Goal: Task Accomplishment & Management: Manage account settings

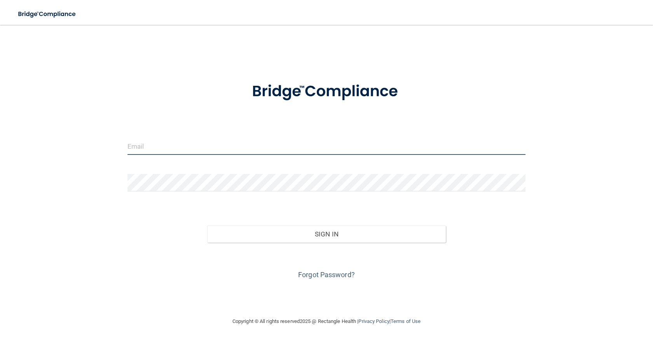
type input "[EMAIL_ADDRESS][DOMAIN_NAME]"
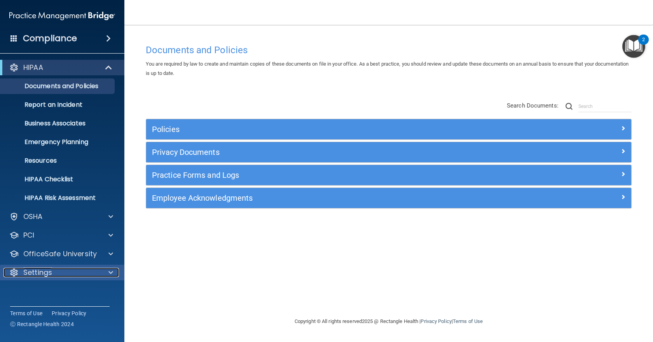
click at [110, 273] on span at bounding box center [110, 272] width 5 height 9
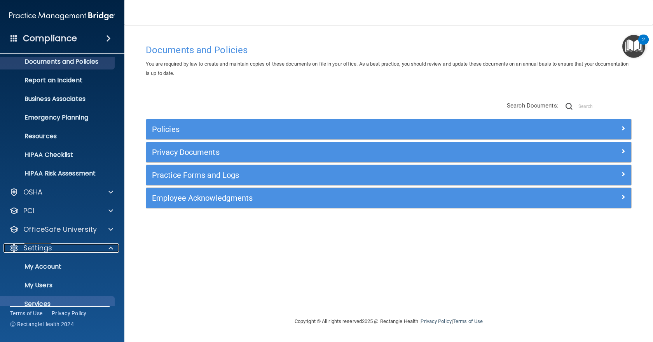
scroll to position [55, 0]
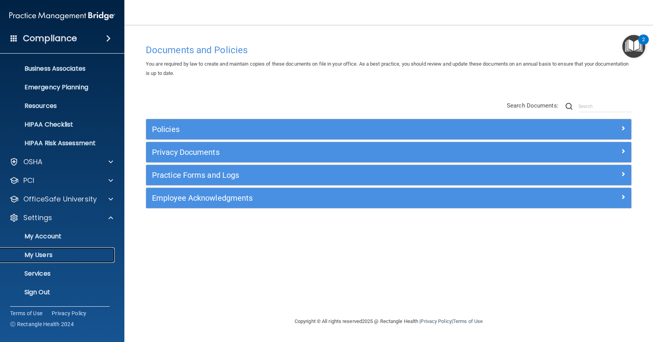
click at [78, 258] on p "My Users" at bounding box center [58, 255] width 106 height 8
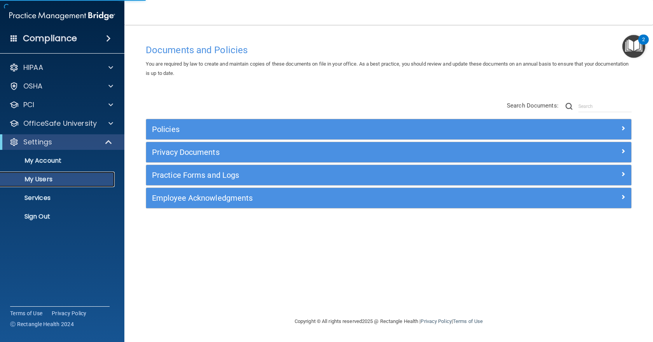
select select "20"
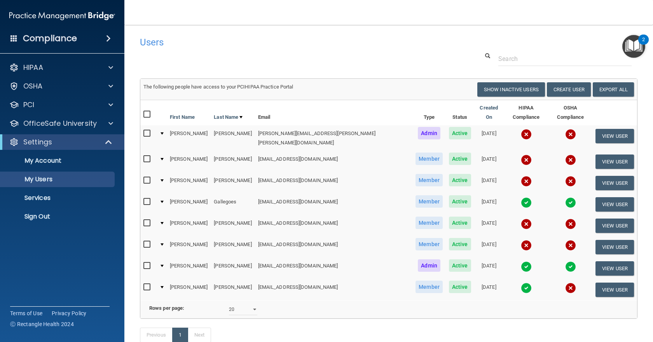
click at [144, 156] on input "checkbox" at bounding box center [147, 159] width 9 height 6
checkbox input "true"
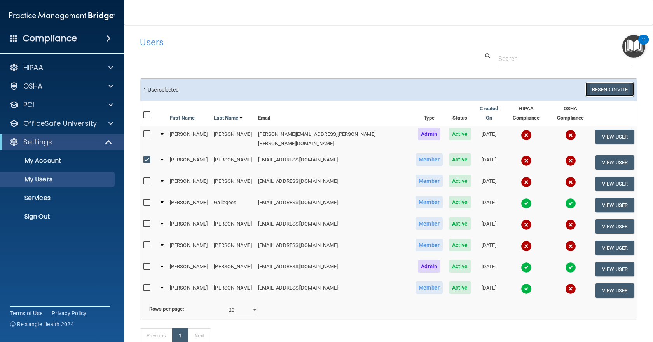
click at [611, 89] on button "Resend Invite" at bounding box center [609, 89] width 49 height 14
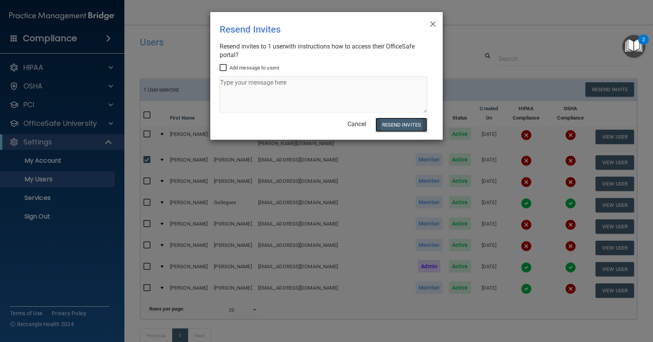
click at [415, 126] on button "Resend Invites" at bounding box center [401, 125] width 52 height 14
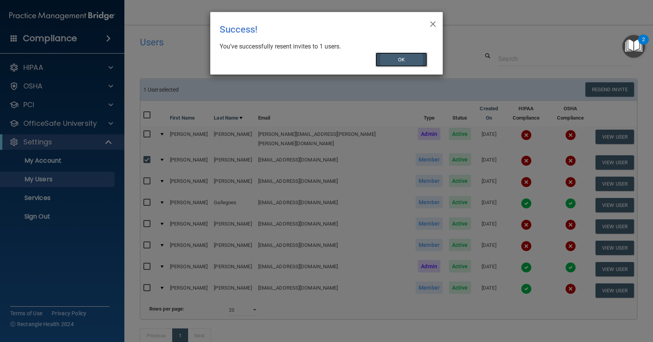
click at [406, 61] on button "OK" at bounding box center [401, 59] width 52 height 14
